Goal: Task Accomplishment & Management: Use online tool/utility

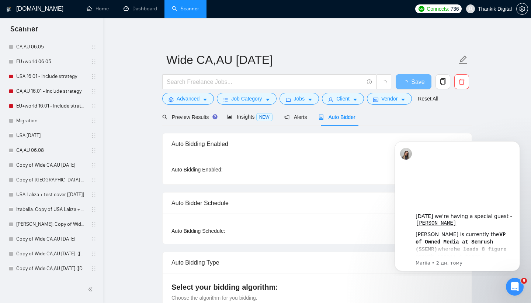
scroll to position [228, 0]
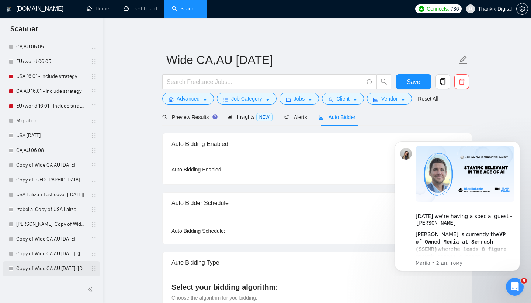
click at [52, 264] on link "Copy of Wide CA,AU [DATE] ([DATE])" at bounding box center [51, 268] width 70 height 15
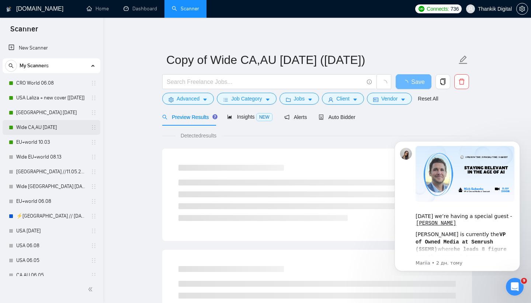
click at [52, 126] on link "Wide CA,AU [DATE]" at bounding box center [51, 127] width 70 height 15
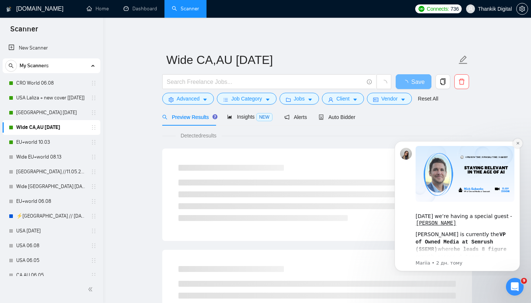
click at [519, 142] on icon "Dismiss notification" at bounding box center [518, 143] width 4 height 4
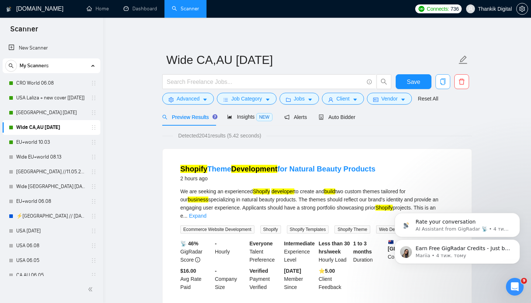
click at [440, 80] on span "copy" at bounding box center [443, 81] width 14 height 7
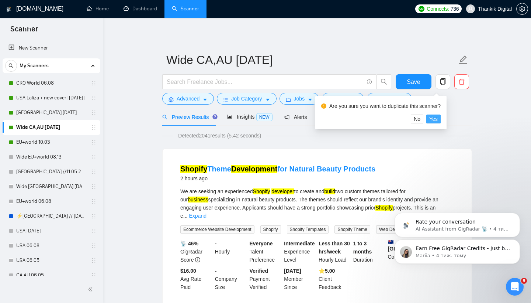
click at [438, 118] on span "Yes" at bounding box center [434, 119] width 8 height 8
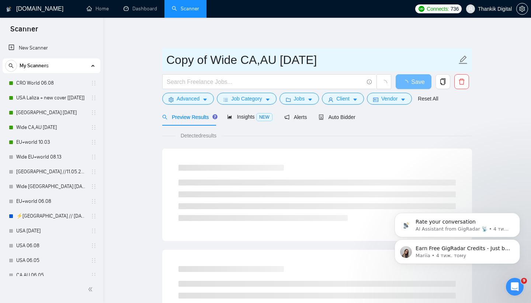
click at [345, 61] on input "Copy of Wide CA,AU [DATE]" at bounding box center [311, 60] width 291 height 18
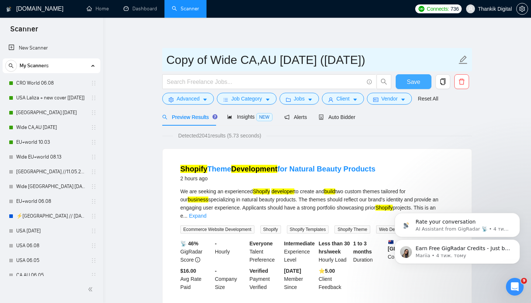
type input "Copy of Wide CA,AU [DATE] ([DATE])"
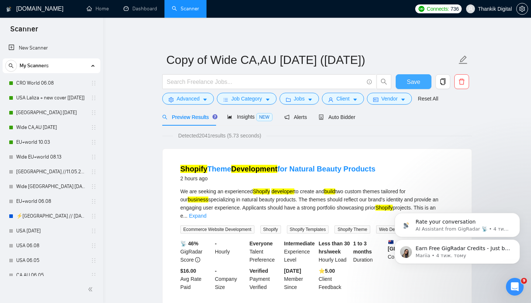
click at [412, 82] on span "Save" at bounding box center [413, 81] width 13 height 9
click at [42, 127] on link "Wide CA,AU [DATE]" at bounding box center [51, 127] width 70 height 15
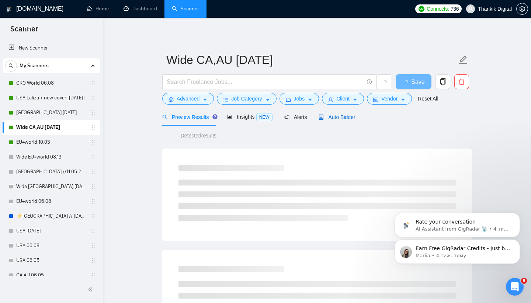
click at [343, 118] on span "Auto Bidder" at bounding box center [337, 117] width 37 height 6
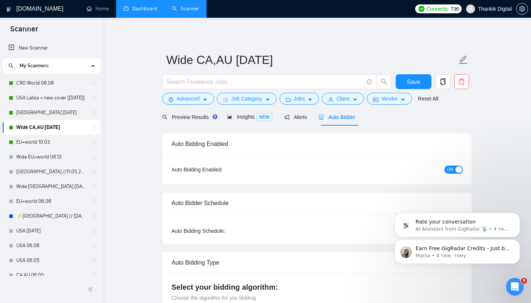
click at [137, 6] on link "Dashboard" at bounding box center [141, 9] width 34 height 6
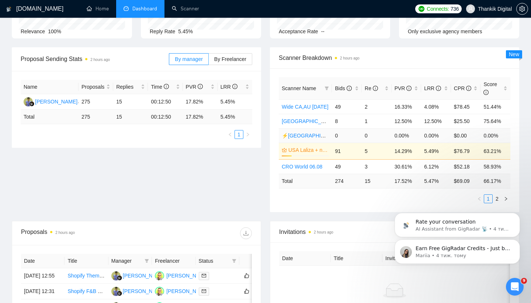
scroll to position [84, 0]
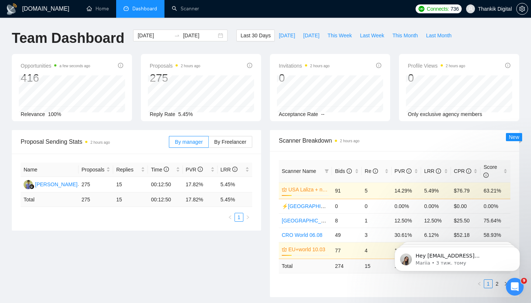
click at [314, 167] on span "Scanner Name" at bounding box center [302, 171] width 40 height 8
click at [316, 173] on span "Scanner Name" at bounding box center [299, 171] width 34 height 6
click at [326, 169] on icon "filter" at bounding box center [327, 171] width 4 height 4
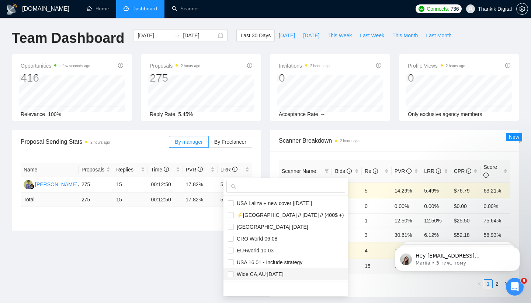
click at [258, 271] on span "Wide CA,AU [DATE]" at bounding box center [259, 274] width 50 height 6
checkbox input "true"
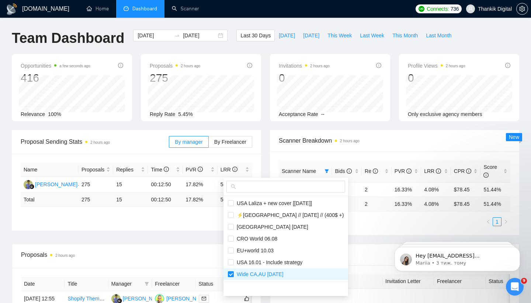
click at [378, 136] on span "Scanner Breakdown 2 hours ago" at bounding box center [395, 140] width 232 height 9
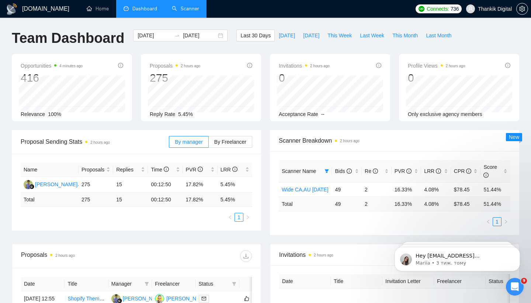
click at [190, 7] on link "Scanner" at bounding box center [185, 9] width 27 height 6
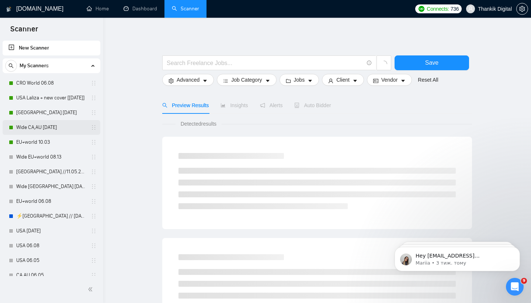
click at [35, 124] on link "Wide CA,AU [DATE]" at bounding box center [51, 127] width 70 height 15
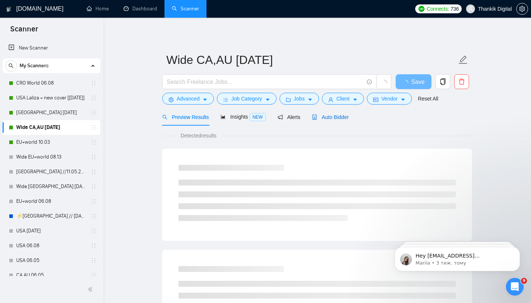
click at [337, 117] on span "Auto Bidder" at bounding box center [330, 117] width 37 height 6
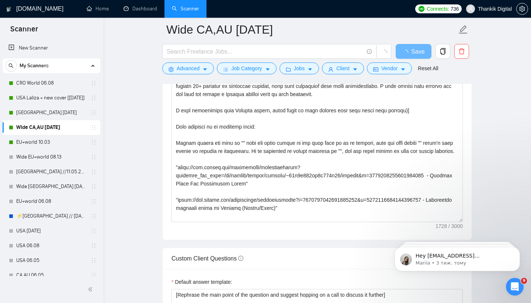
scroll to position [888, 0]
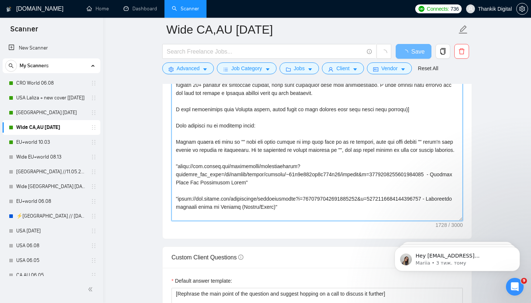
click at [314, 135] on textarea "Cover letter template:" at bounding box center [318, 138] width 292 height 166
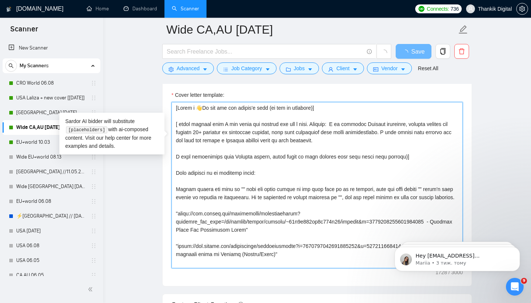
paste textarea "I’d like to review your store and suggest ways to improve its conversion rate a…"
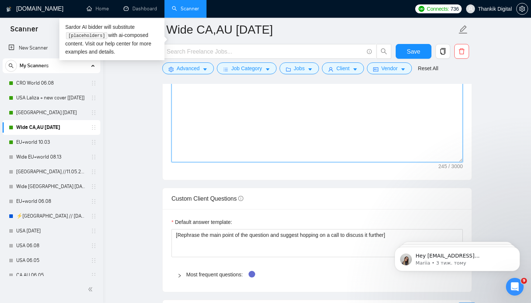
type textarea "[Write a 👋Hi and use the client's name (if any is provided)] I’d like to review…"
click at [323, 180] on div "Cover letter template: [Write a 👋Hi and use the client's name (if any is provid…" at bounding box center [317, 78] width 309 height 204
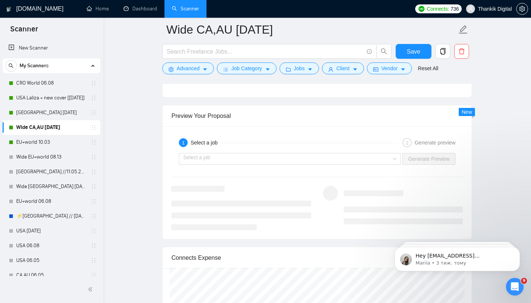
scroll to position [1475, 0]
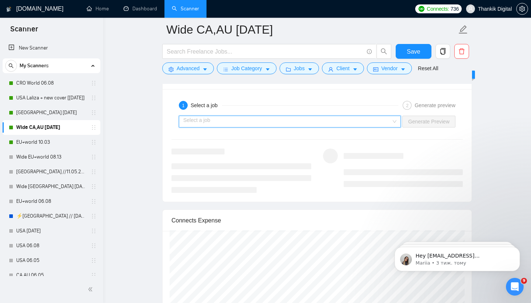
click at [364, 127] on input "search" at bounding box center [287, 121] width 208 height 11
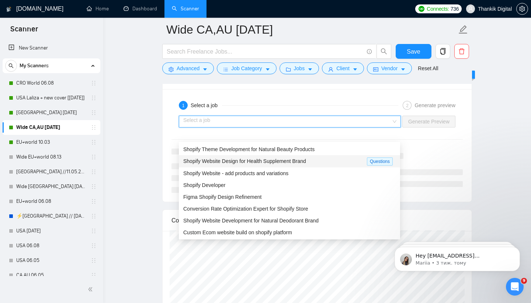
click at [293, 161] on span "Shopify Website Design for Health Supplement Brand" at bounding box center [244, 161] width 123 height 6
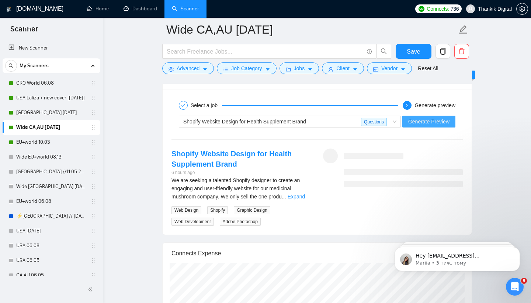
click at [425, 125] on span "Generate Preview" at bounding box center [429, 121] width 41 height 8
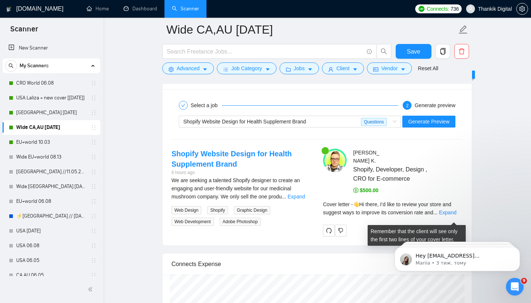
click at [451, 215] on link "Expand" at bounding box center [447, 212] width 17 height 6
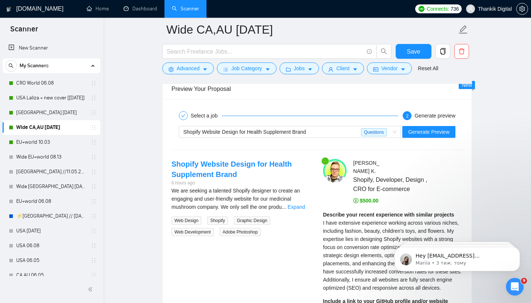
scroll to position [1465, 0]
